Goal: Information Seeking & Learning: Learn about a topic

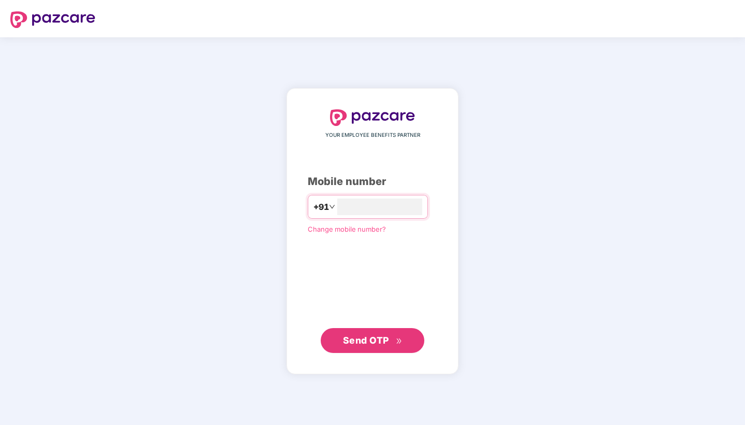
type input "**********"
click at [350, 348] on button "Send OTP" at bounding box center [373, 340] width 104 height 25
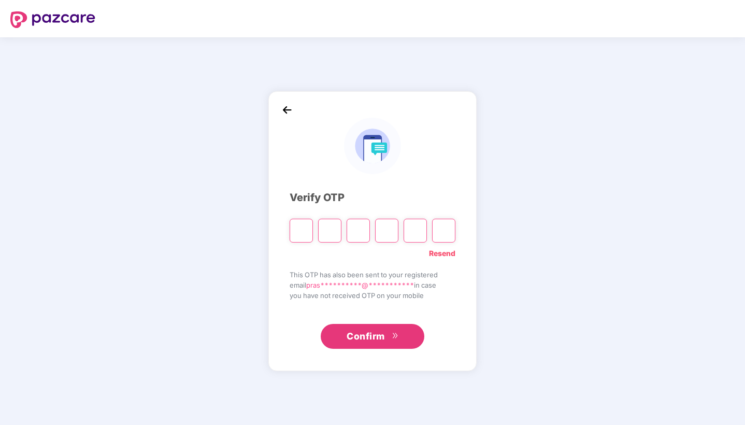
type input "*"
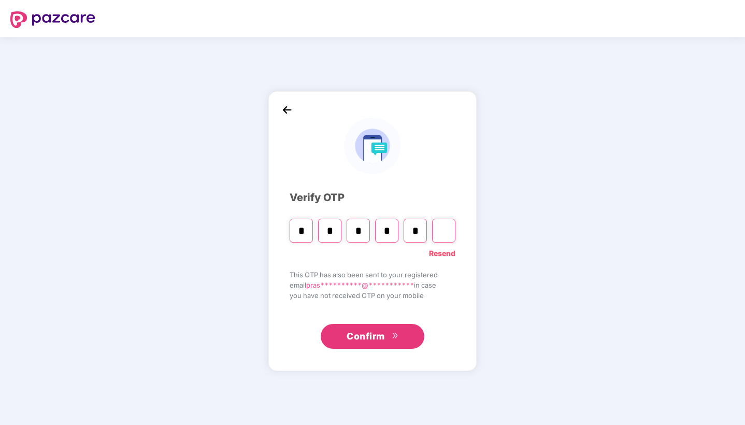
type input "*"
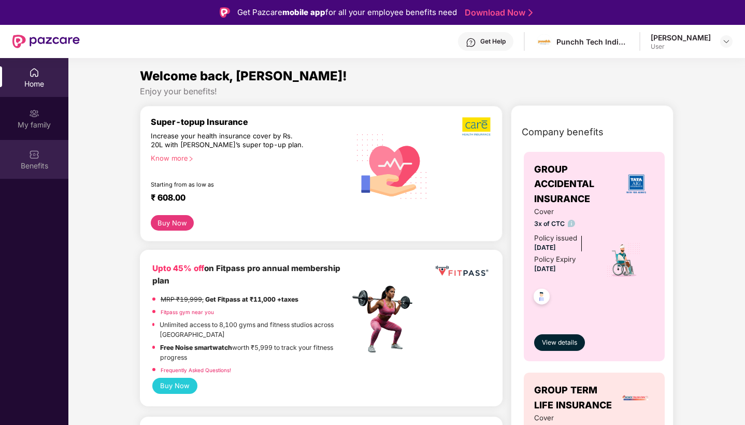
click at [29, 165] on div "Benefits" at bounding box center [34, 166] width 68 height 10
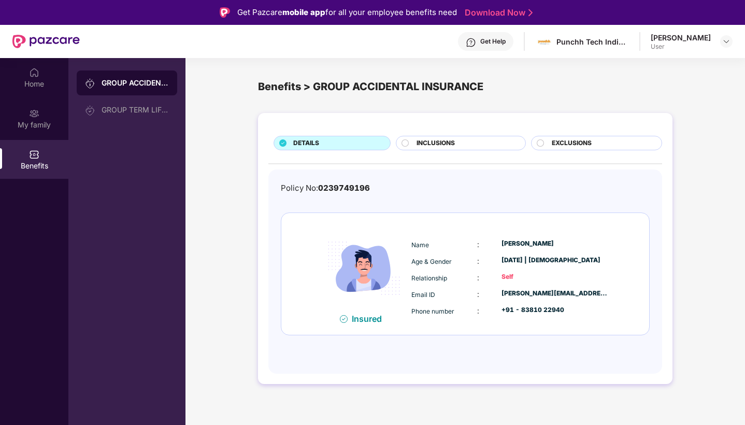
click at [425, 142] on span "INCLUSIONS" at bounding box center [436, 143] width 38 height 10
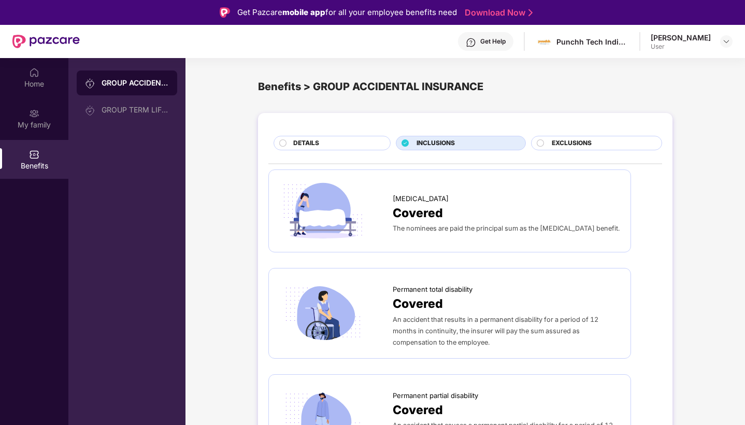
click at [393, 212] on span "Covered" at bounding box center [418, 213] width 50 height 19
click at [131, 110] on div "GROUP TERM LIFE INSURANCE" at bounding box center [135, 110] width 67 height 8
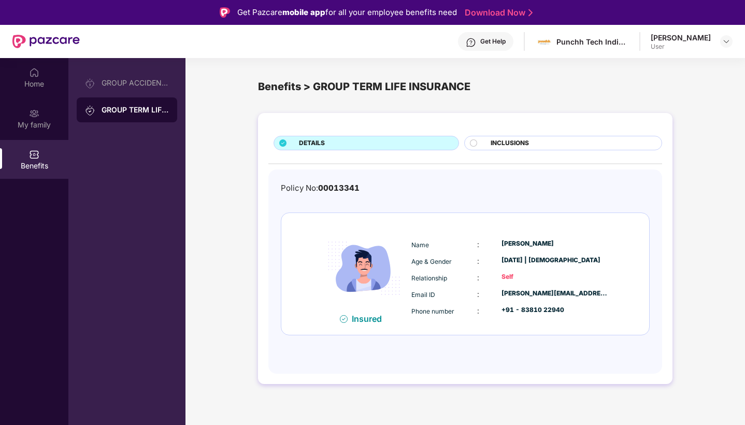
click at [496, 140] on span "INCLUSIONS" at bounding box center [510, 143] width 38 height 10
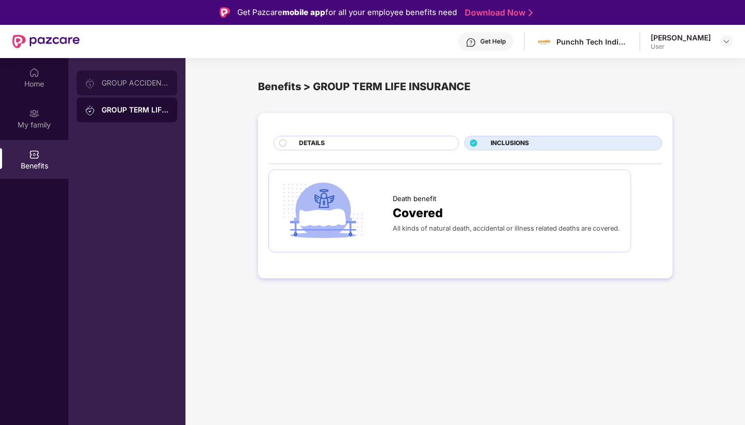
click at [121, 82] on div "GROUP ACCIDENTAL INSURANCE" at bounding box center [135, 83] width 67 height 8
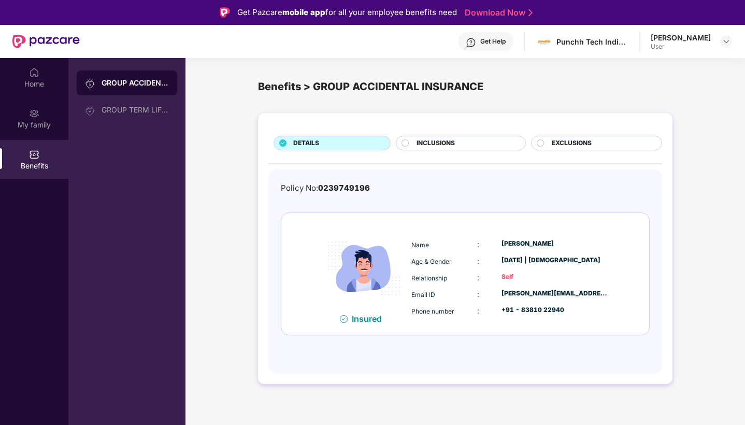
click at [592, 139] on span "EXCLUSIONS" at bounding box center [572, 143] width 40 height 10
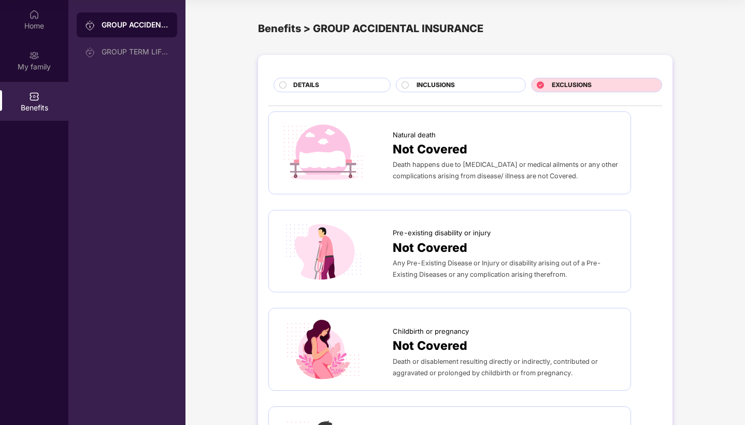
click at [471, 87] on div "INCLUSIONS" at bounding box center [466, 85] width 108 height 11
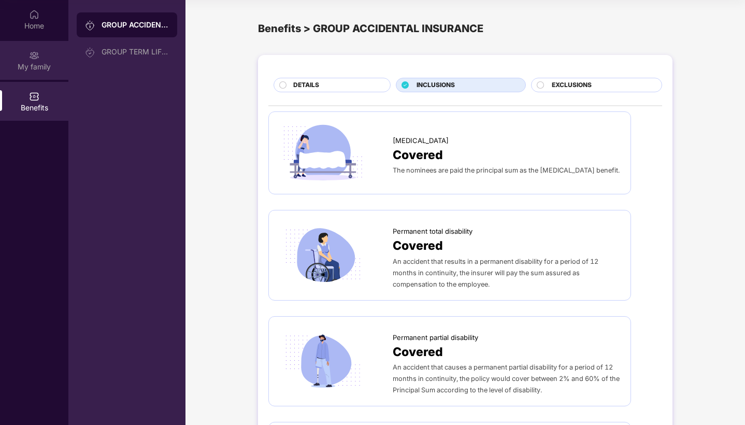
click at [44, 66] on div "My family" at bounding box center [34, 67] width 68 height 10
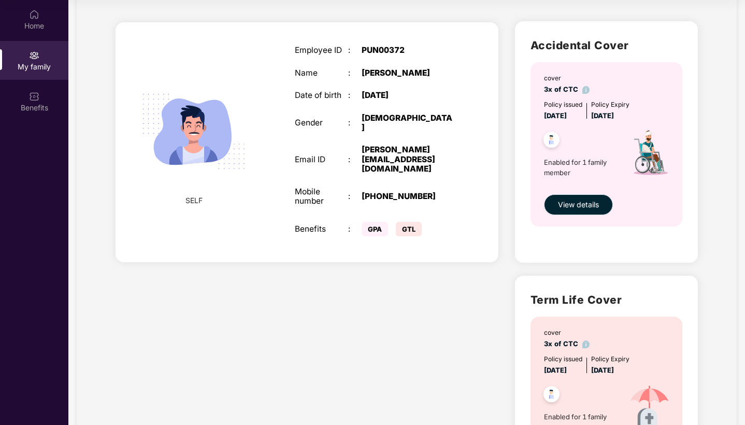
scroll to position [53, 0]
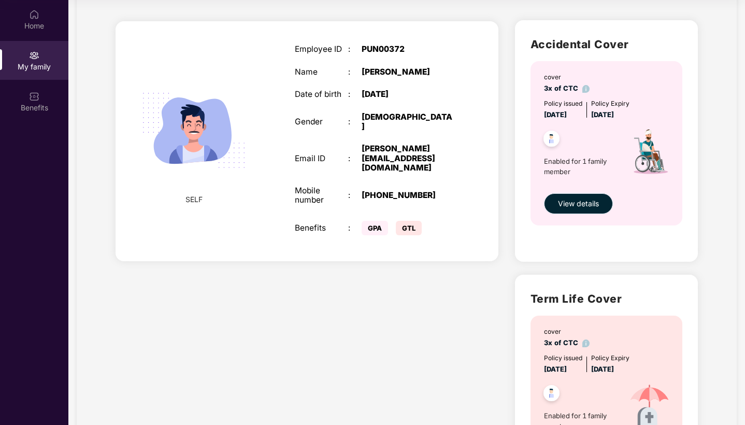
click at [584, 199] on span "View details" at bounding box center [578, 203] width 41 height 11
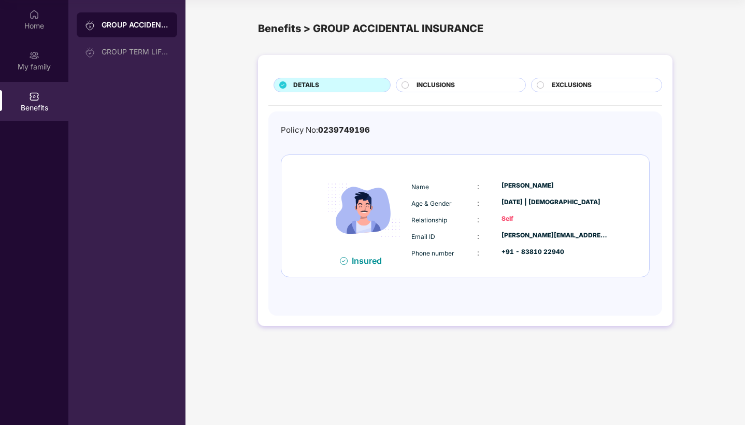
click at [462, 79] on div "INCLUSIONS" at bounding box center [461, 85] width 130 height 15
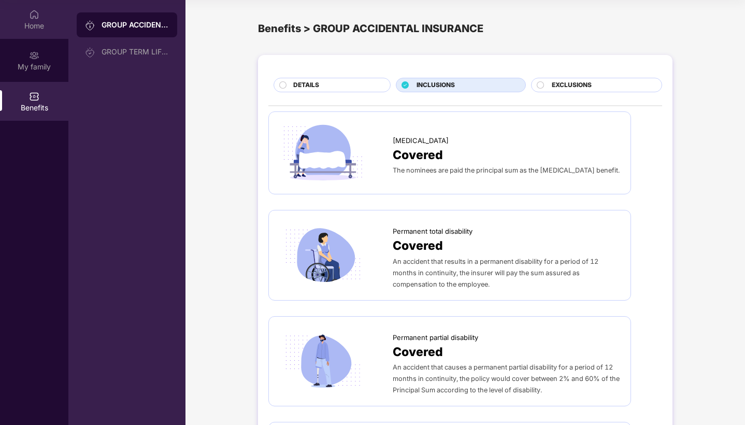
click at [35, 21] on div "Home" at bounding box center [34, 26] width 68 height 10
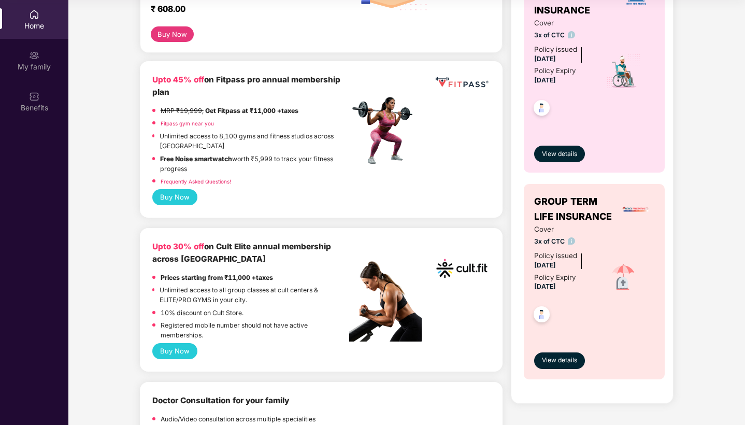
scroll to position [134, 0]
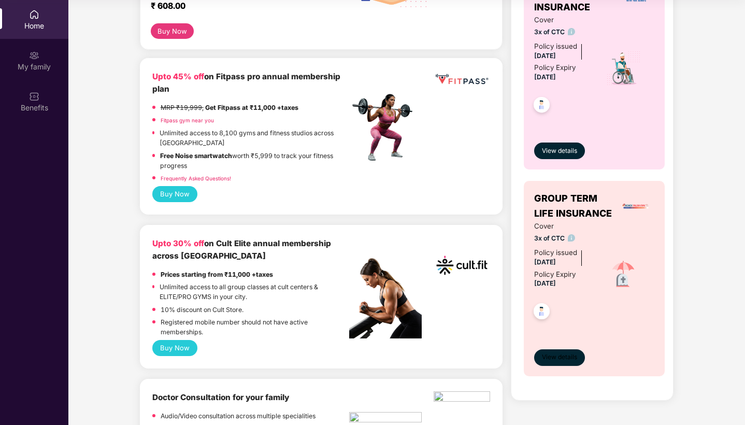
click at [551, 353] on span "View details" at bounding box center [559, 358] width 35 height 10
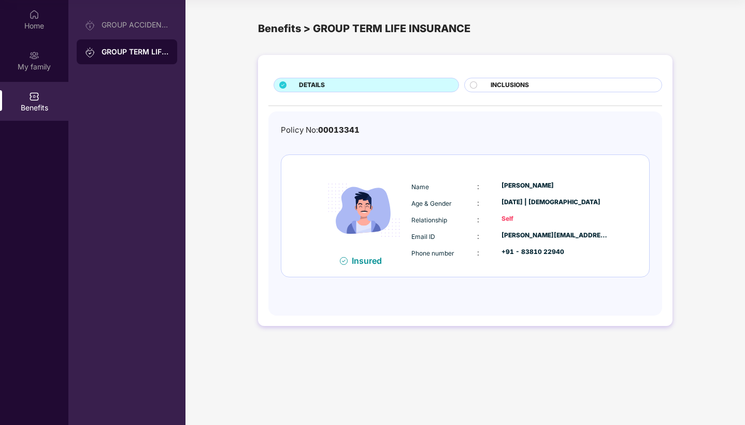
click at [492, 83] on span "INCLUSIONS" at bounding box center [510, 85] width 38 height 10
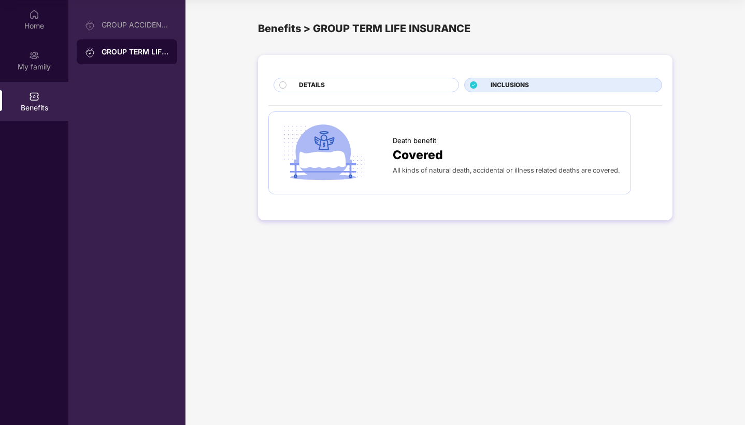
click at [343, 83] on div "DETAILS" at bounding box center [374, 85] width 160 height 11
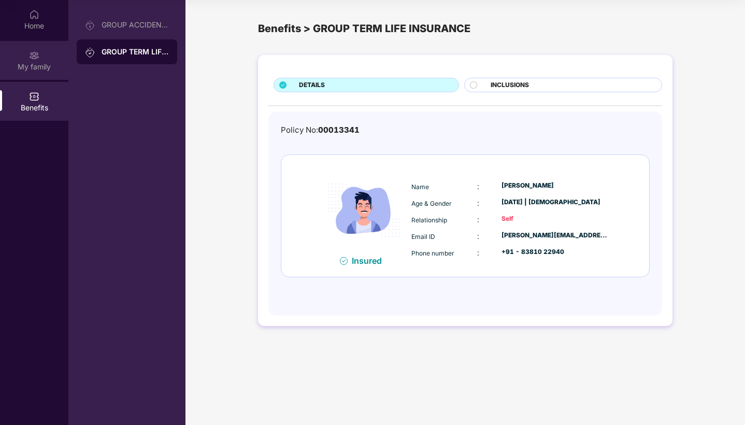
click at [36, 56] on img at bounding box center [34, 55] width 10 height 10
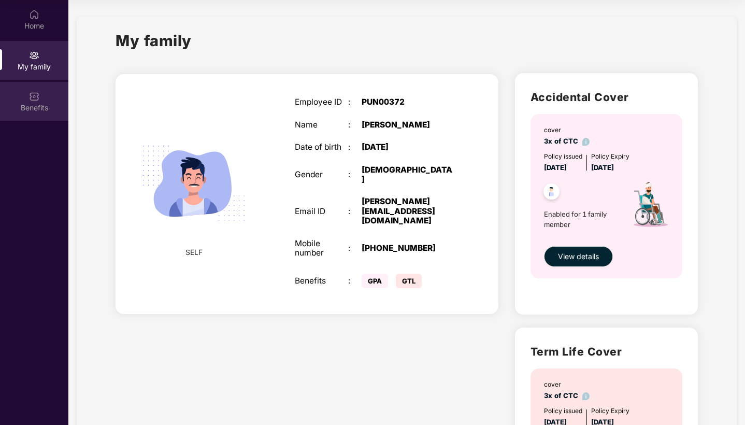
click at [37, 102] on div "Benefits" at bounding box center [34, 101] width 68 height 39
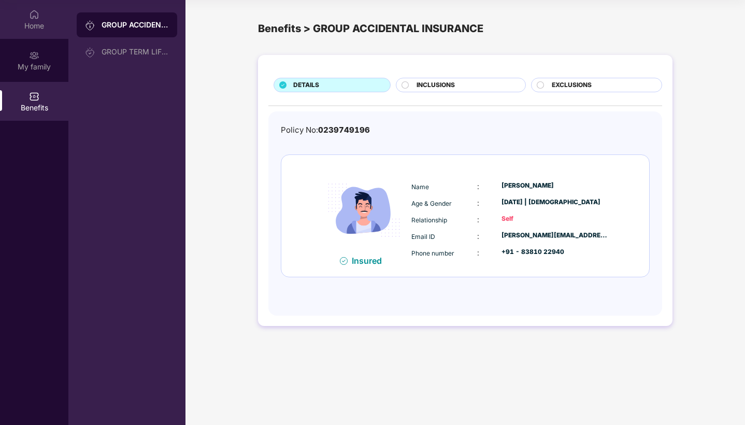
click at [36, 27] on div "Home" at bounding box center [34, 26] width 68 height 10
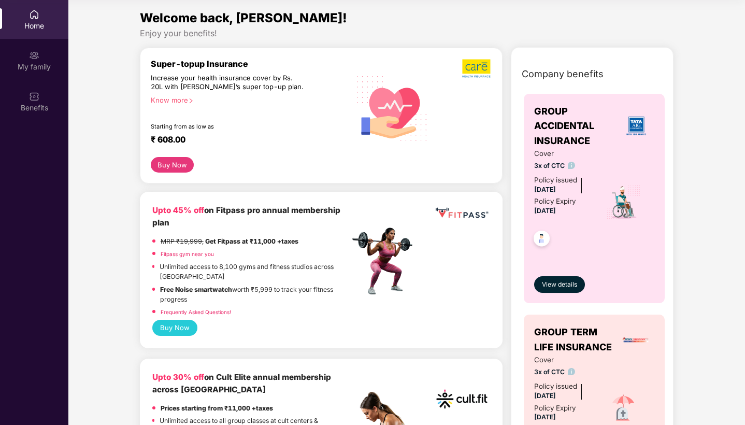
click at [166, 99] on div "Know more" at bounding box center [247, 99] width 193 height 7
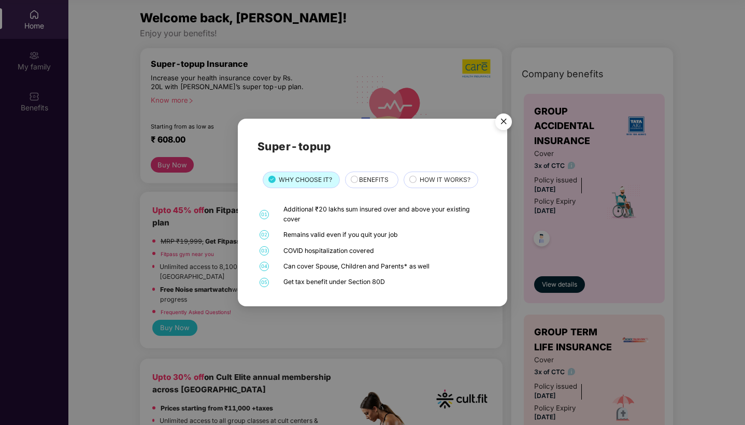
click at [366, 177] on span "BENEFITS" at bounding box center [374, 180] width 30 height 10
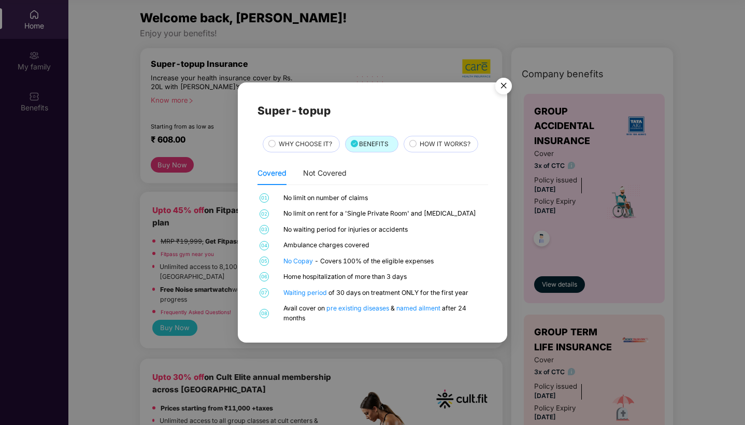
click at [432, 143] on span "HOW IT WORKS?" at bounding box center [445, 144] width 51 height 10
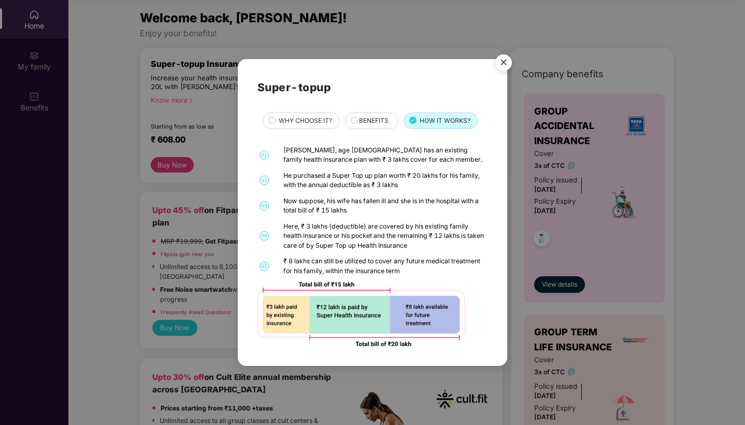
scroll to position [58, 0]
click at [503, 66] on img "Close" at bounding box center [503, 64] width 29 height 29
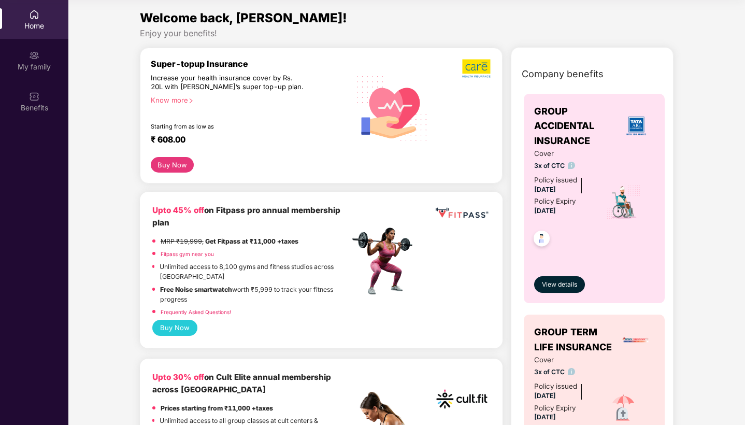
click at [37, 22] on div "Home" at bounding box center [34, 26] width 68 height 10
click at [36, 18] on img at bounding box center [34, 14] width 10 height 10
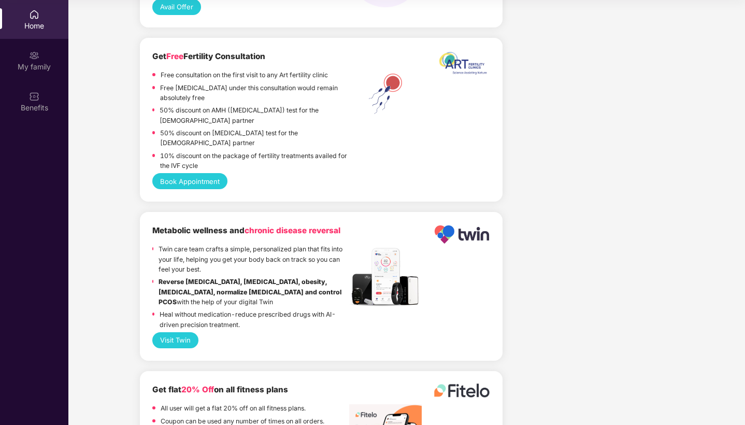
scroll to position [1156, 0]
click at [181, 332] on button "Visit Twin" at bounding box center [175, 340] width 46 height 16
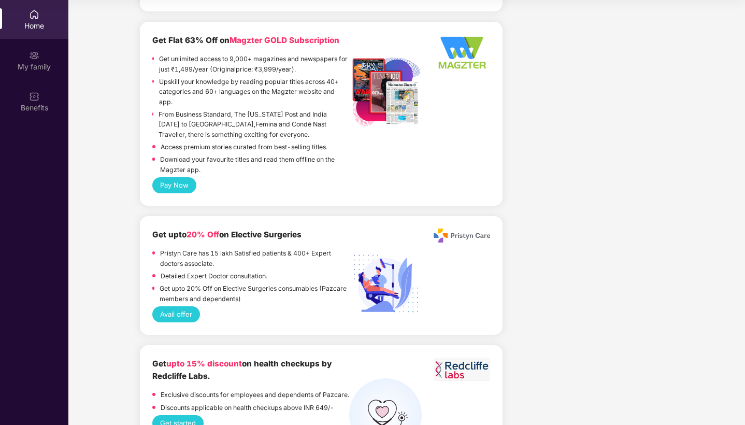
scroll to position [58, 0]
click at [186, 415] on button "Get started" at bounding box center [177, 423] width 51 height 16
